Goal: Information Seeking & Learning: Learn about a topic

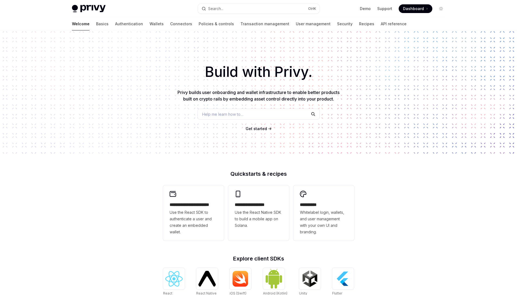
click at [90, 141] on div "Build with Privy. Privy builds user onboarding and wallet infrastructure to ena…" at bounding box center [258, 92] width 517 height 124
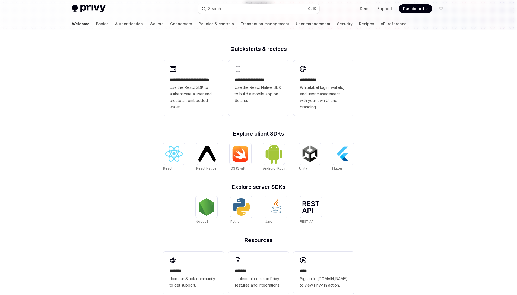
scroll to position [137, 0]
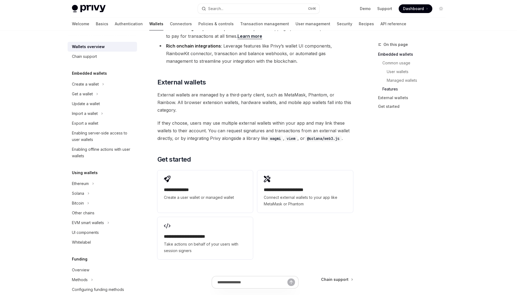
scroll to position [789, 0]
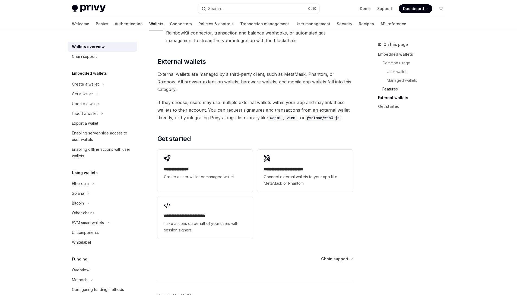
click at [387, 93] on link "Features" at bounding box center [414, 89] width 72 height 9
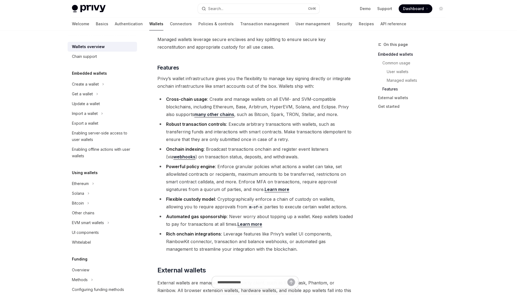
scroll to position [581, 0]
click at [409, 79] on link "Managed wallets" at bounding box center [414, 80] width 72 height 9
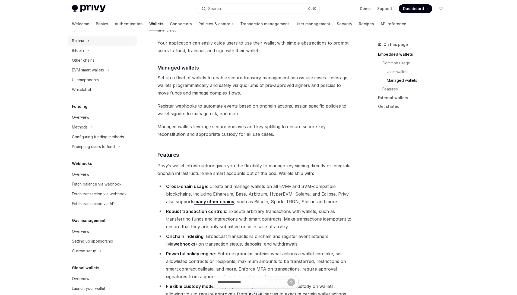
scroll to position [171, 0]
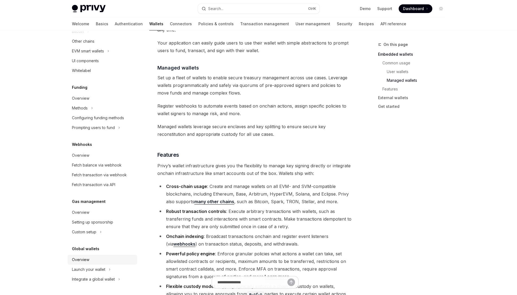
click at [78, 263] on link "Overview" at bounding box center [102, 259] width 69 height 10
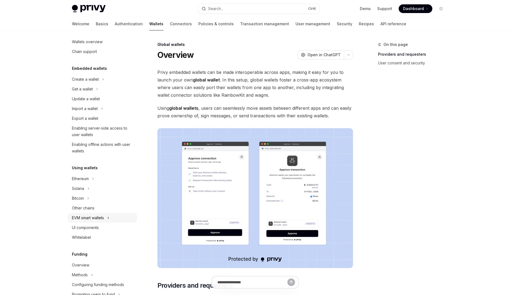
scroll to position [5, 0]
click at [82, 172] on div "Using wallets Ethereum Solana Bitcoin Other chains EVM smart wallets UI compone…" at bounding box center [102, 204] width 69 height 78
click at [87, 127] on div "Enabling server-side access to user wallets" at bounding box center [103, 131] width 62 height 13
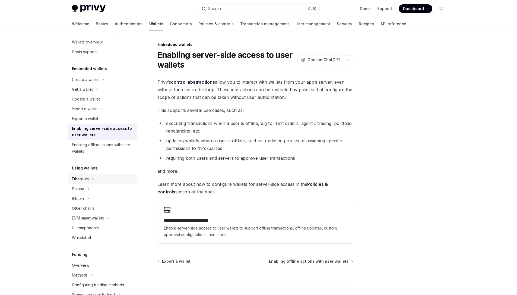
click at [84, 175] on button "Ethereum" at bounding box center [102, 179] width 69 height 10
type textarea "*"
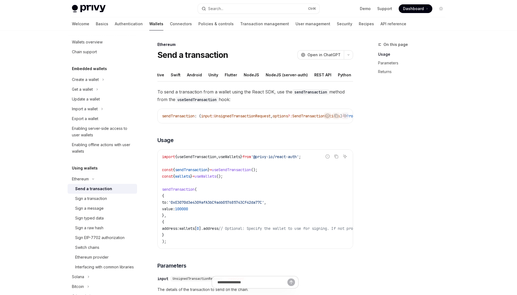
scroll to position [0, 42]
click at [333, 76] on button "Python" at bounding box center [338, 74] width 13 height 13
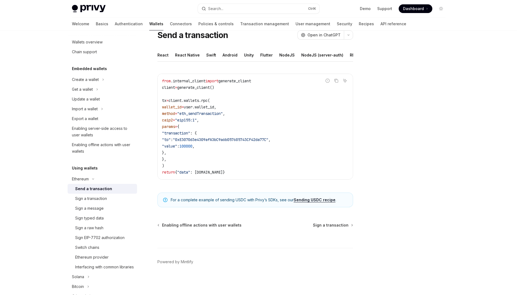
scroll to position [24, 0]
click at [102, 218] on div "Sign typed data" at bounding box center [89, 218] width 28 height 7
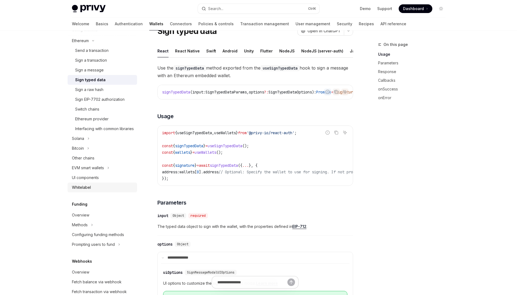
scroll to position [142, 0]
click at [96, 192] on div "Whitelabel" at bounding box center [103, 188] width 62 height 7
type textarea "*"
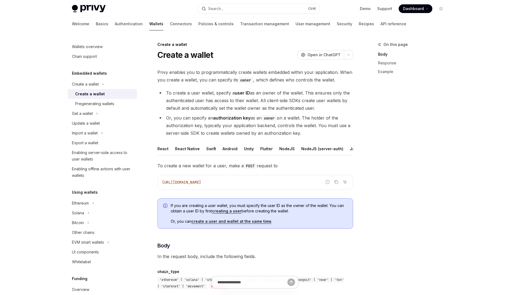
scroll to position [106, 0]
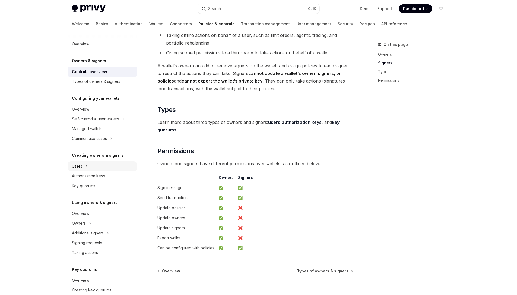
click at [101, 171] on button "Users" at bounding box center [102, 166] width 69 height 10
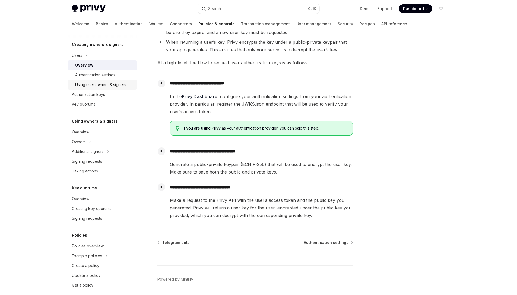
scroll to position [110, 0]
click at [100, 97] on div "Authorization keys" at bounding box center [88, 95] width 33 height 7
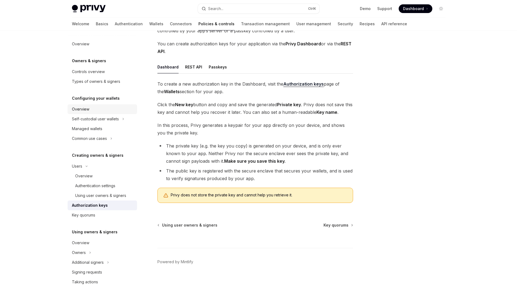
click at [94, 110] on div "Overview" at bounding box center [103, 109] width 62 height 7
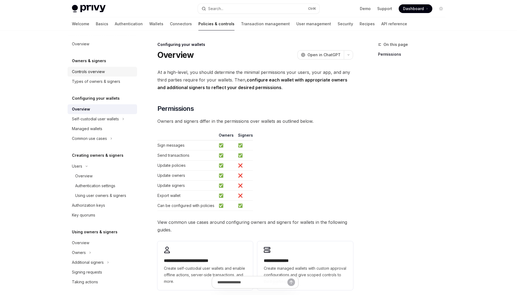
click at [103, 72] on div "Controls overview" at bounding box center [88, 71] width 33 height 7
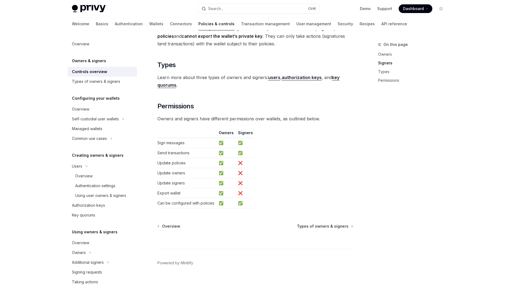
scroll to position [399, 0]
click at [115, 80] on div "Types of owners & signers" at bounding box center [96, 81] width 48 height 7
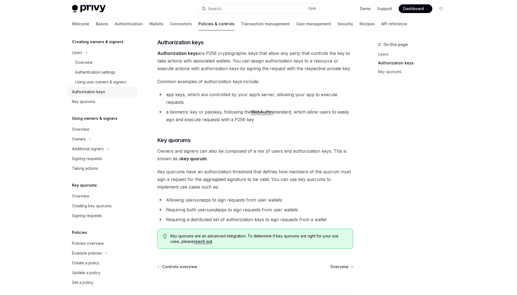
scroll to position [117, 0]
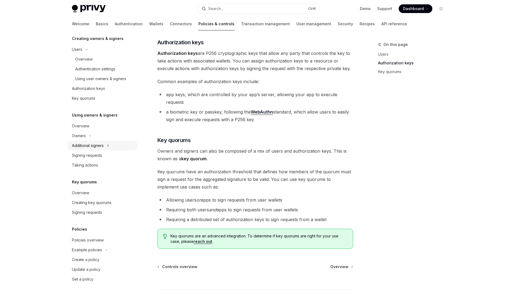
click at [91, 145] on div "Additional signers" at bounding box center [88, 145] width 32 height 7
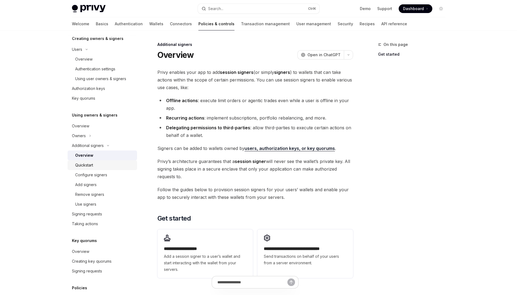
click at [122, 168] on link "Quickstart" at bounding box center [102, 165] width 69 height 10
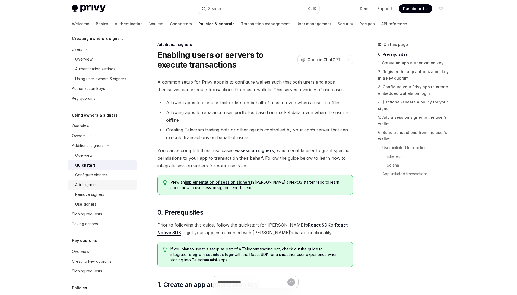
click at [101, 183] on div "Add signers" at bounding box center [104, 184] width 59 height 7
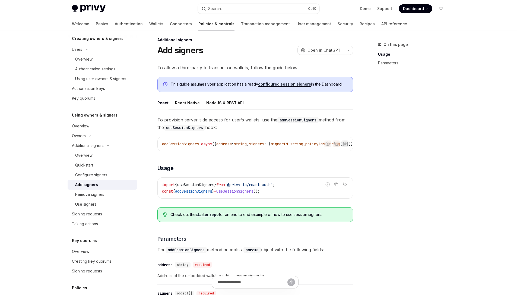
scroll to position [3, 0]
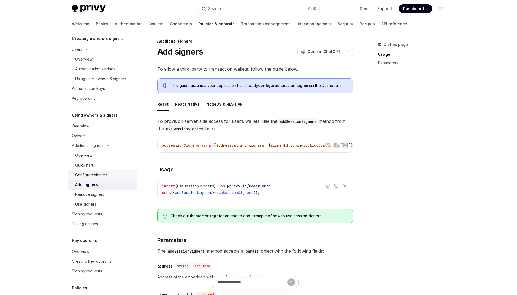
click at [118, 178] on link "Configure signers" at bounding box center [102, 175] width 69 height 10
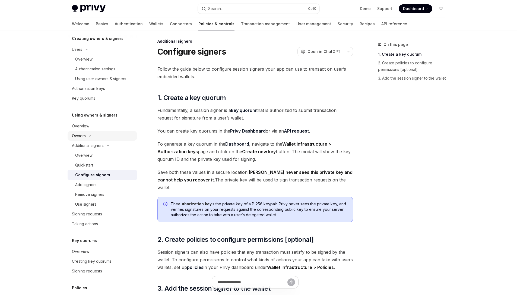
click at [84, 135] on div "Owners" at bounding box center [79, 135] width 14 height 7
type textarea "*"
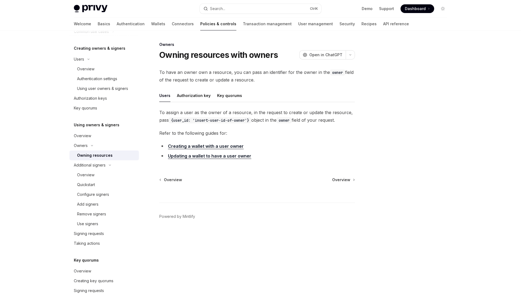
scroll to position [160, 0]
